Goal: Information Seeking & Learning: Find specific fact

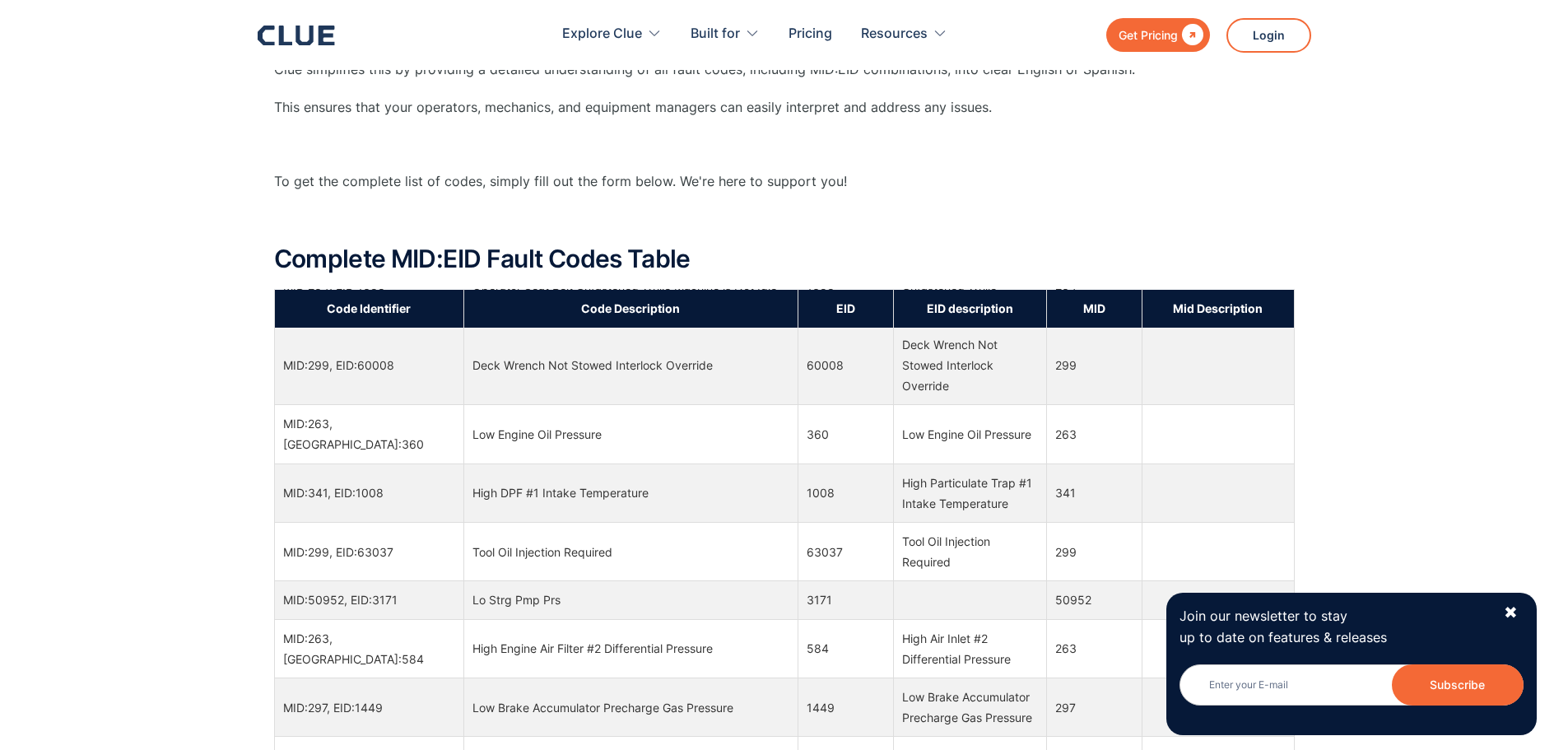
scroll to position [4610, 0]
click at [1508, 615] on div "✖" at bounding box center [1510, 613] width 14 height 21
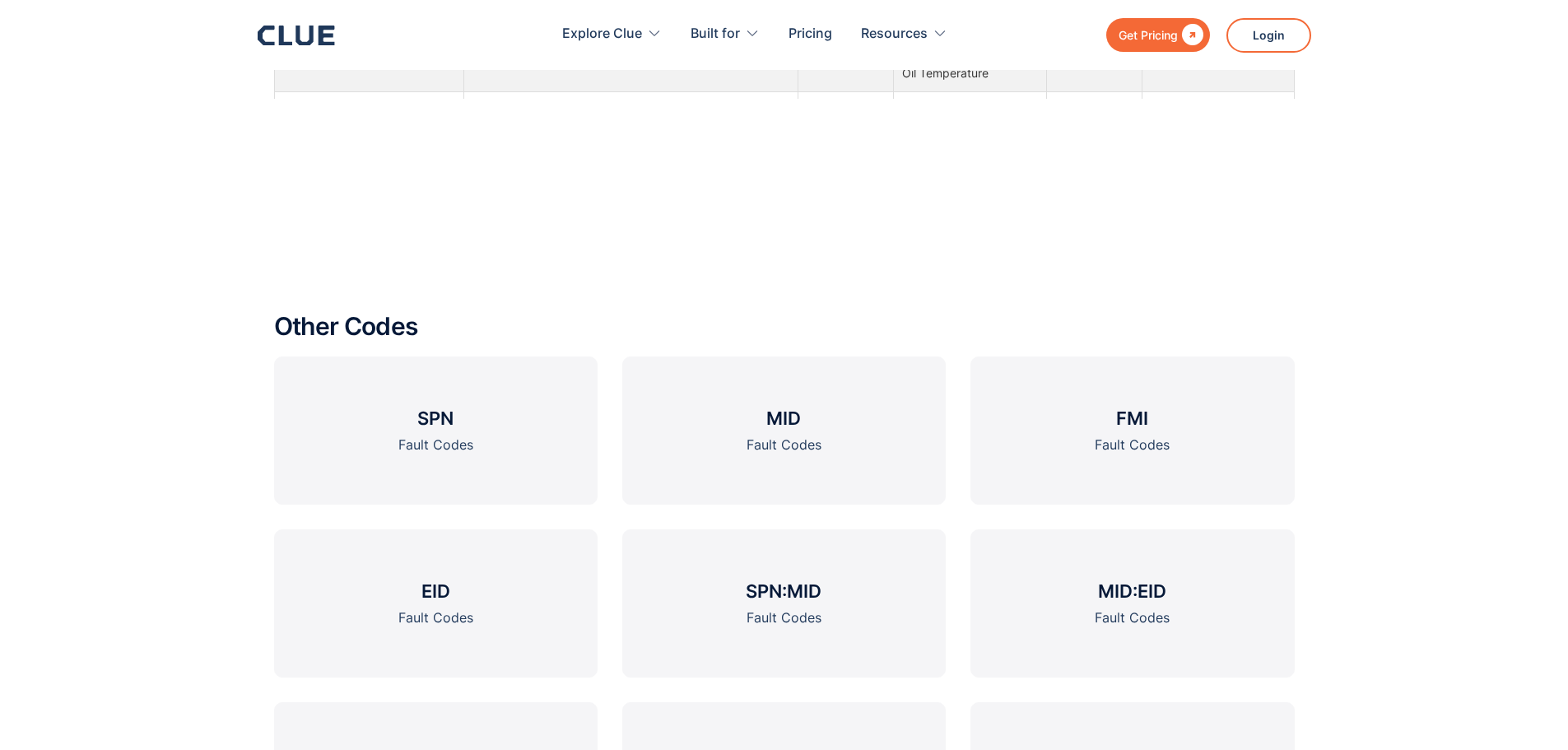
scroll to position [2305, 0]
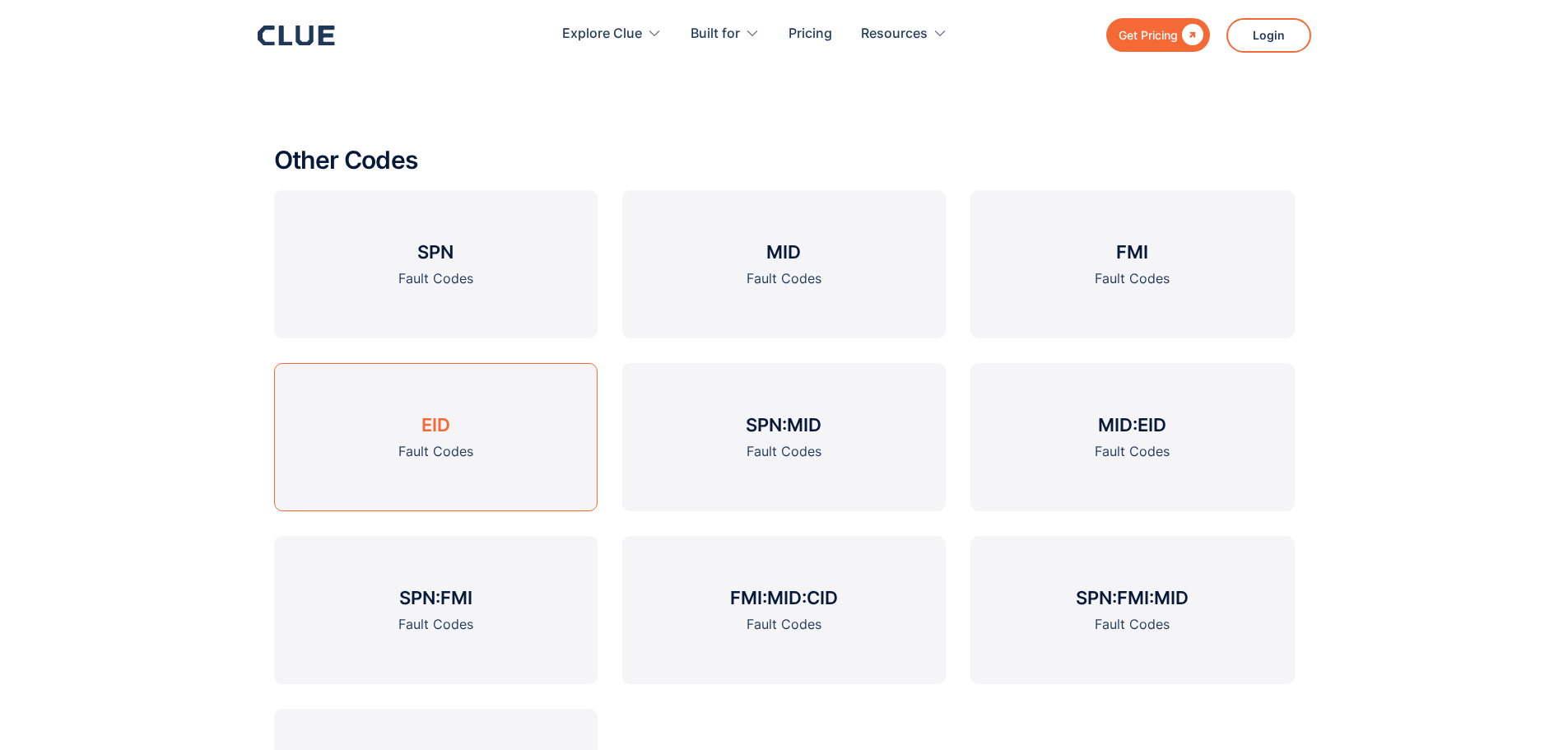
click at [422, 440] on link "EID Fault Codes" at bounding box center [436, 437] width 323 height 148
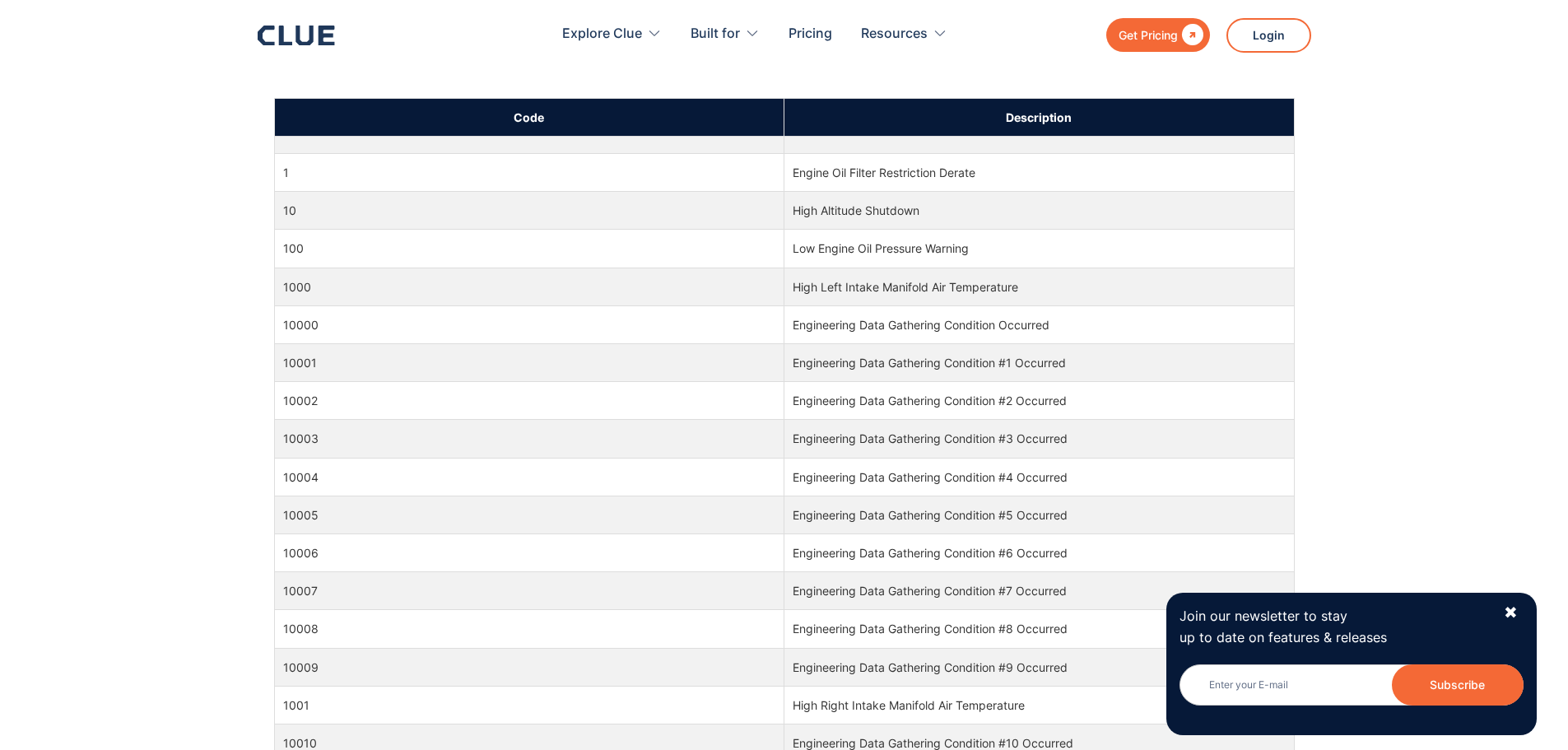
scroll to position [658, 0]
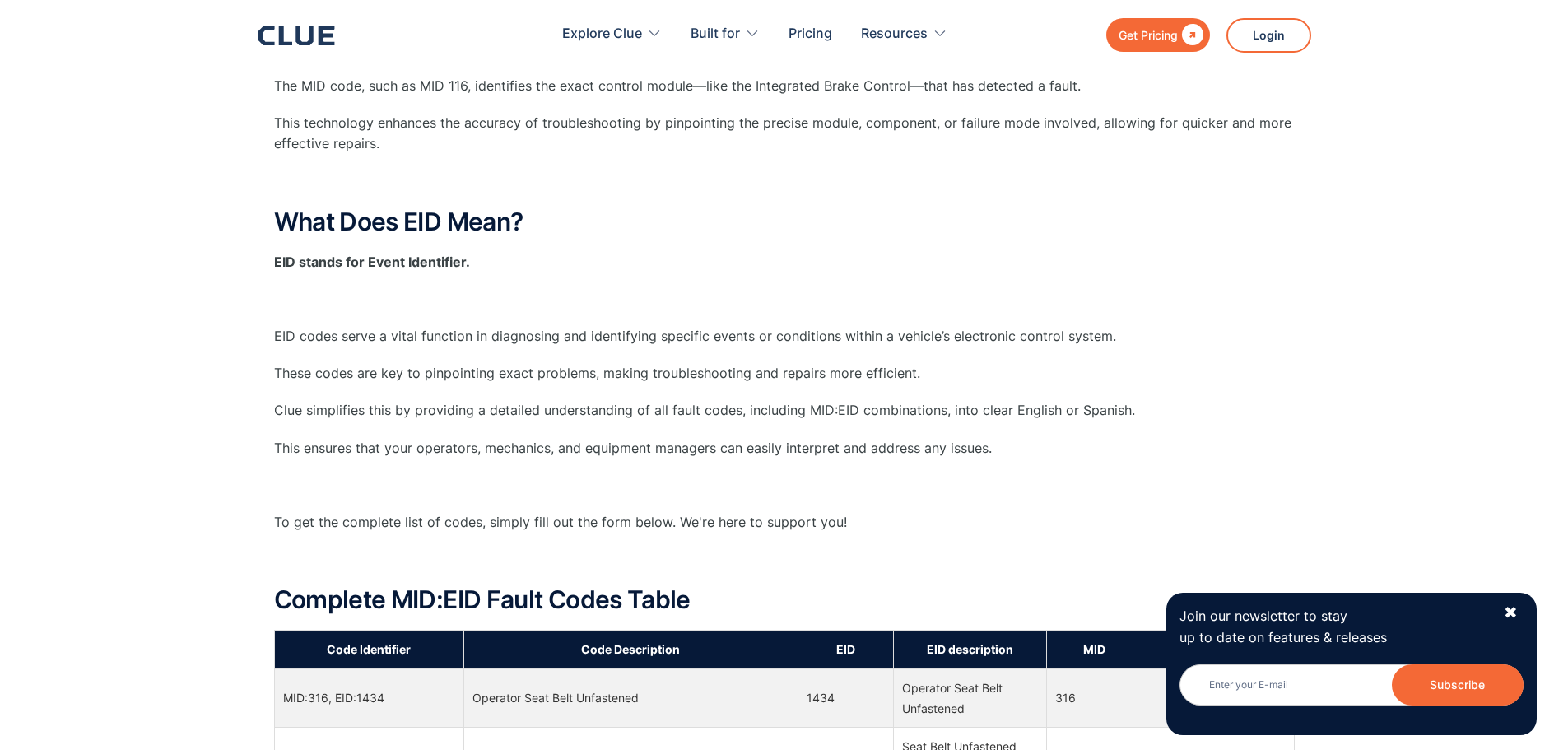
scroll to position [219, 0]
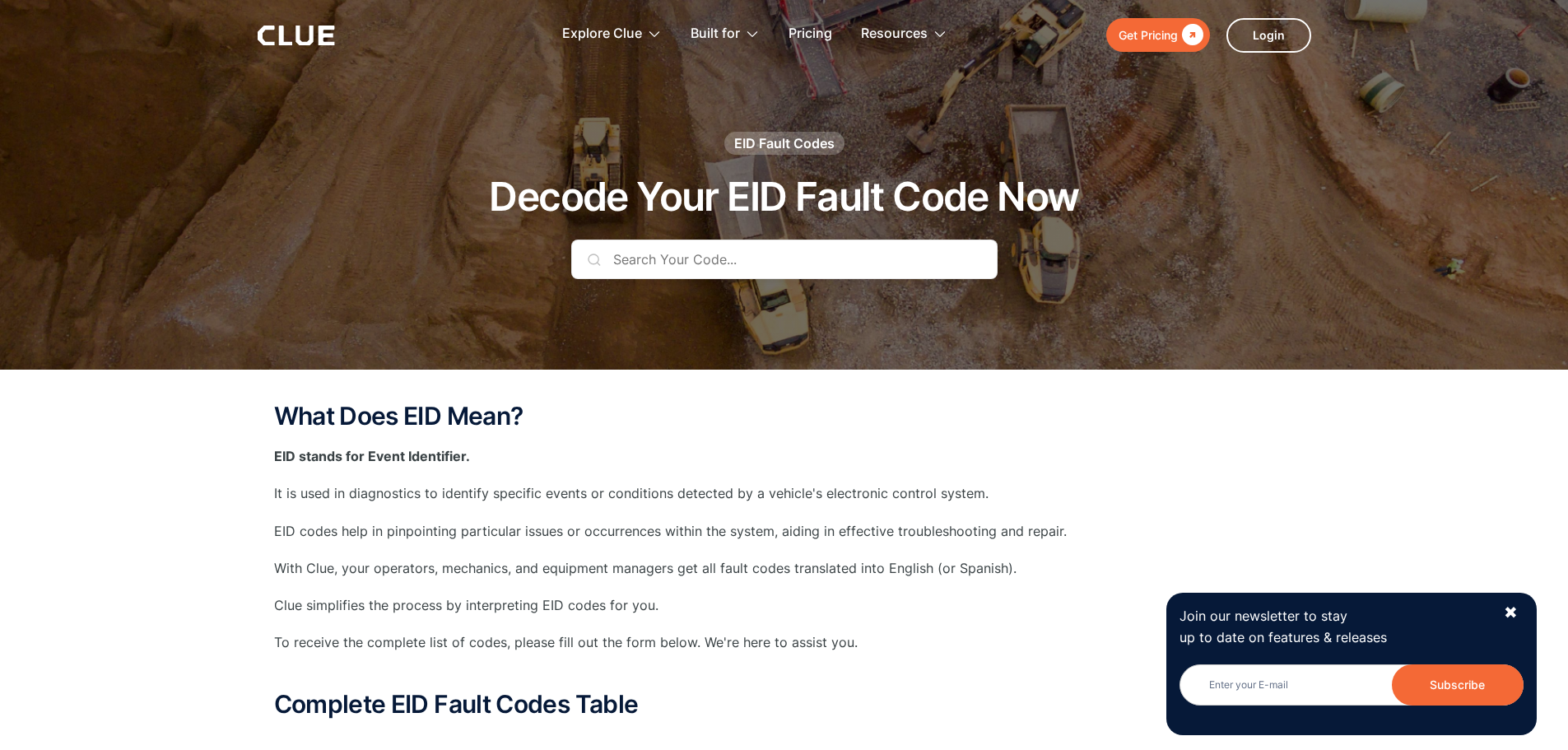
click at [687, 262] on input "text" at bounding box center [784, 259] width 427 height 40
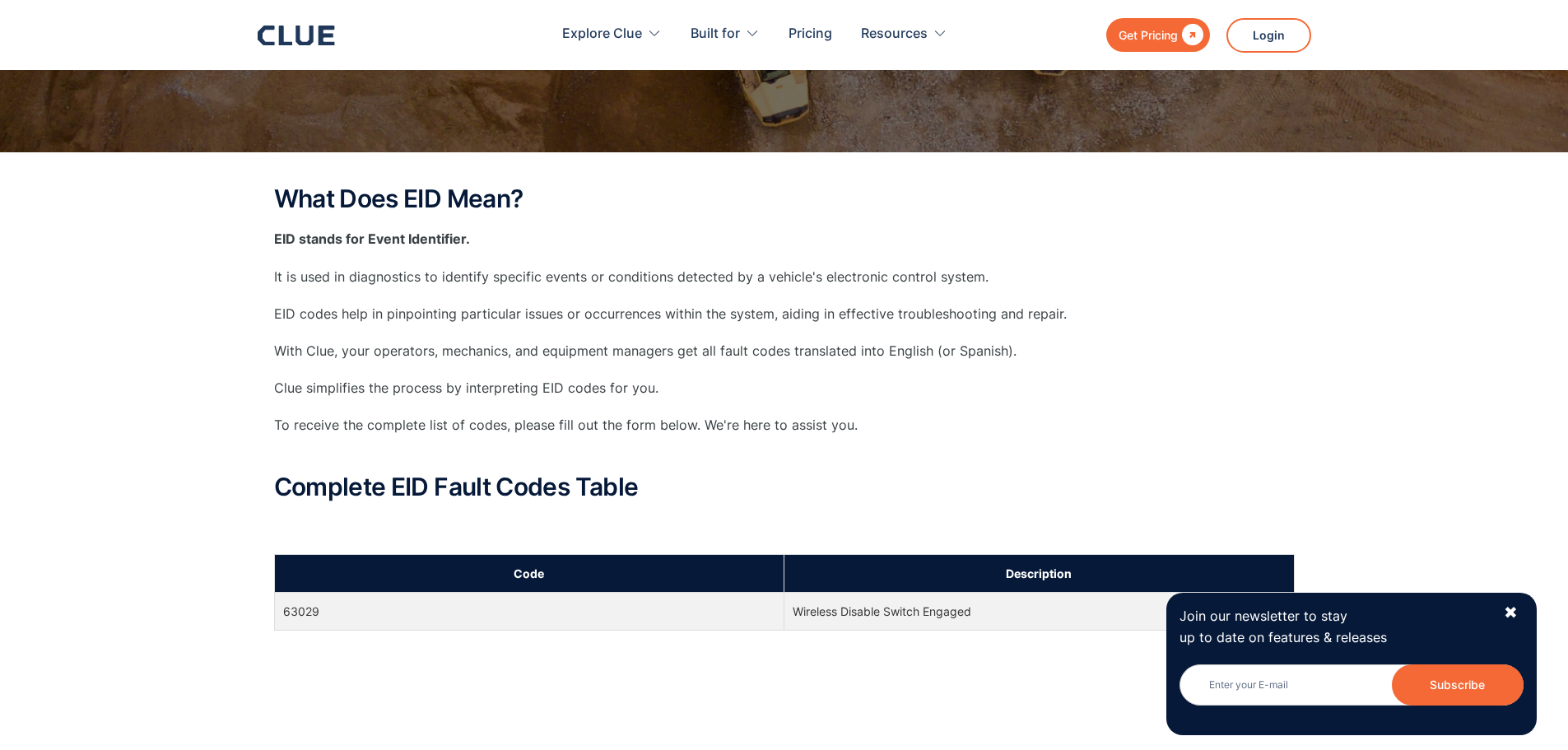
scroll to position [247, 0]
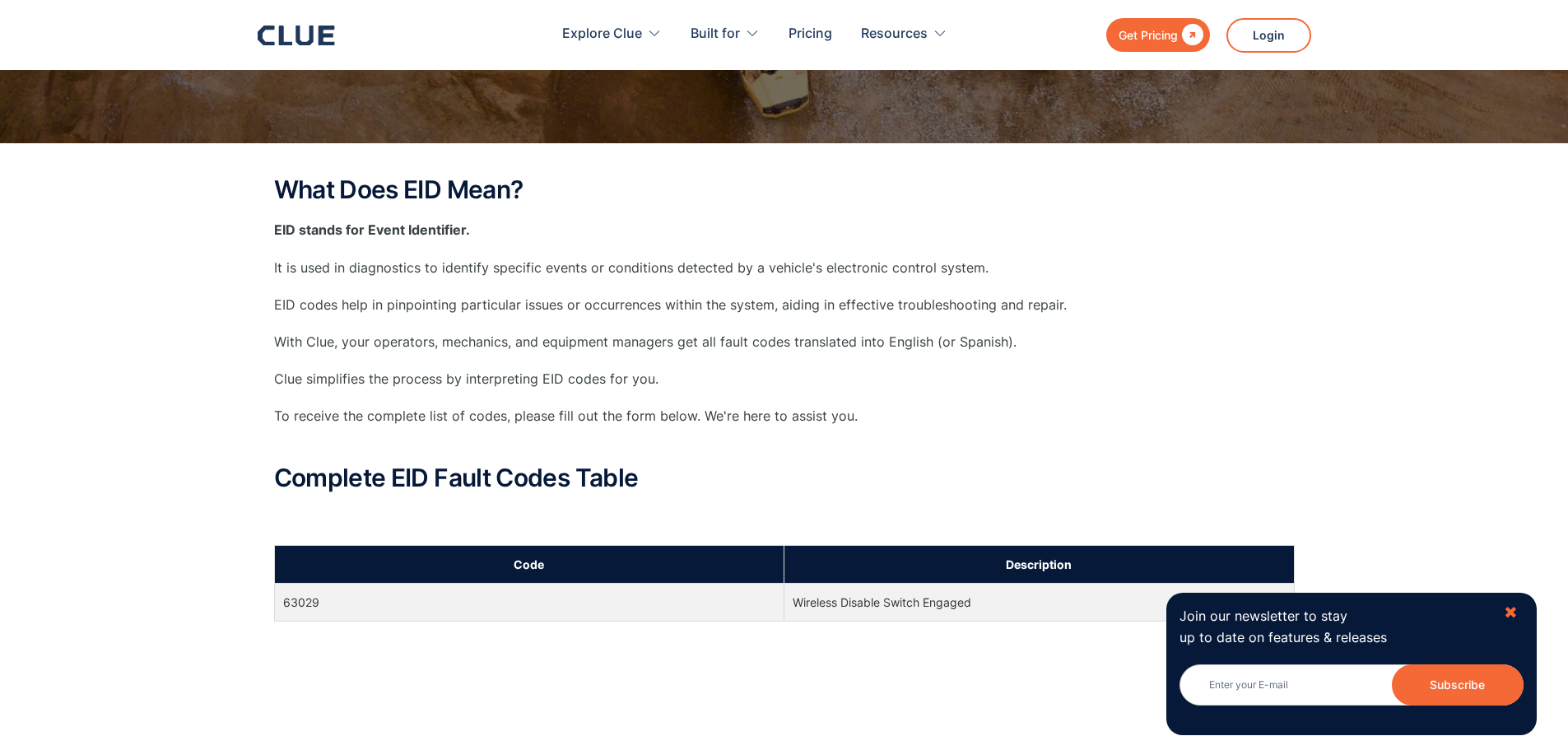
click at [1510, 611] on div "✖" at bounding box center [1510, 613] width 14 height 21
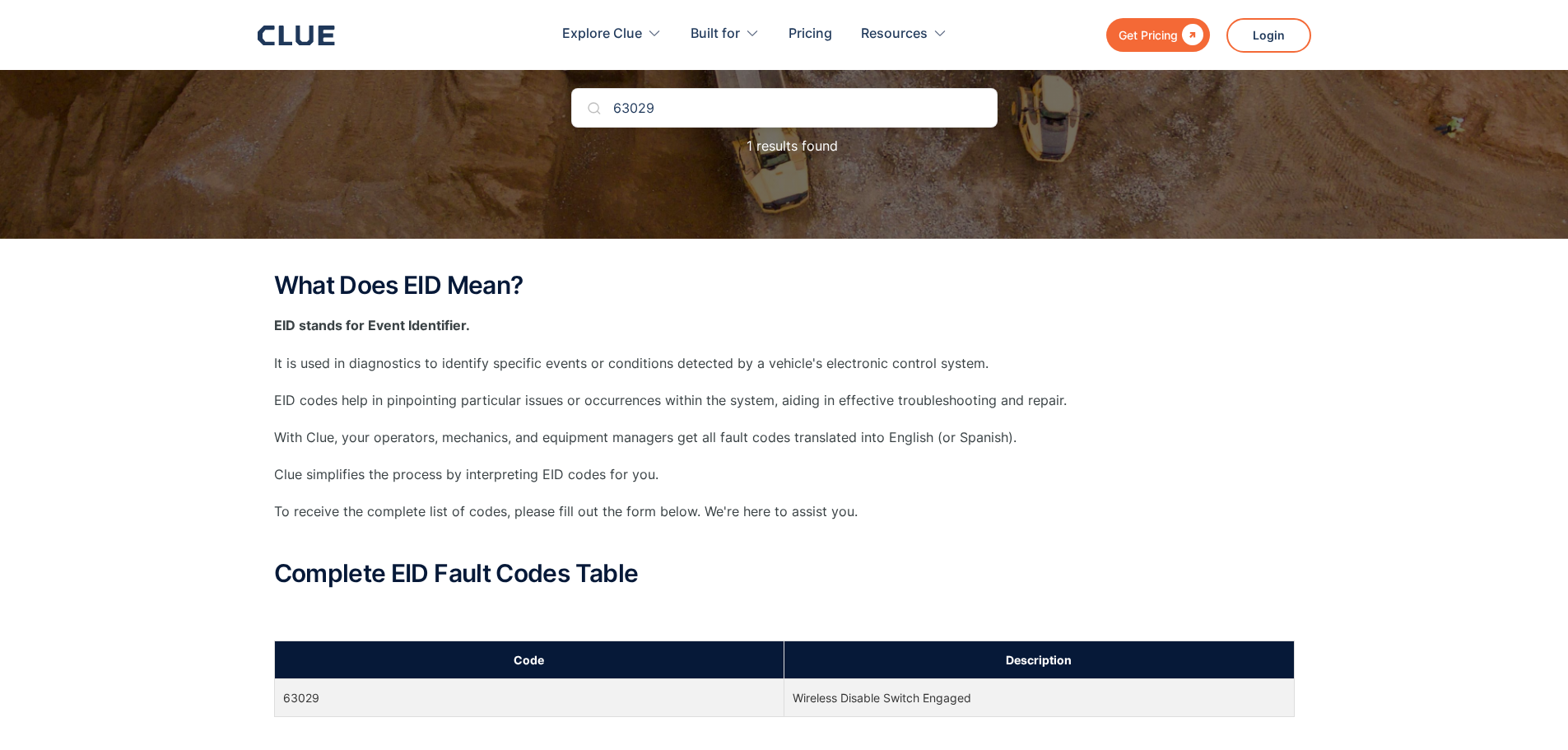
scroll to position [0, 0]
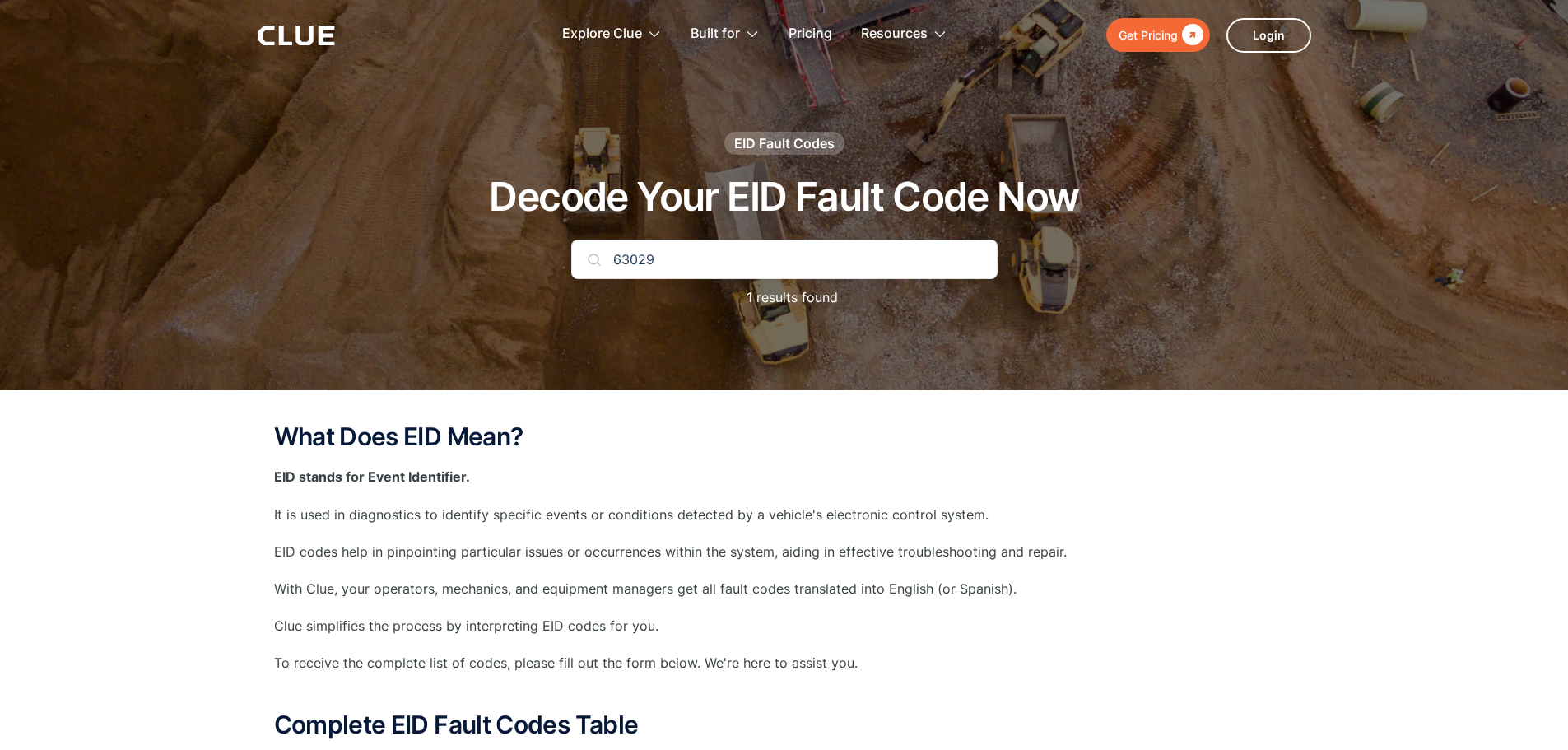
drag, startPoint x: 670, startPoint y: 255, endPoint x: 515, endPoint y: 244, distance: 155.4
click at [515, 244] on div "EID Fault Codes Decode Your EID Fault Code Now 63029 1 results found" at bounding box center [784, 228] width 971 height 193
type input "1"
